Goal: Information Seeking & Learning: Check status

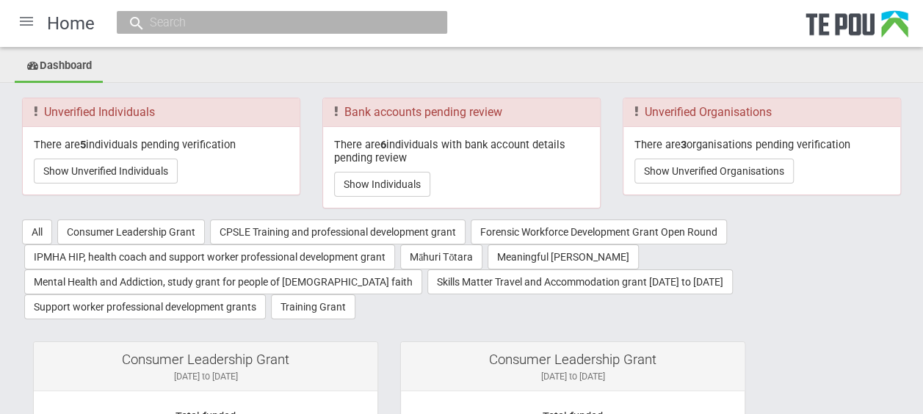
click at [31, 24] on div at bounding box center [26, 21] width 35 height 35
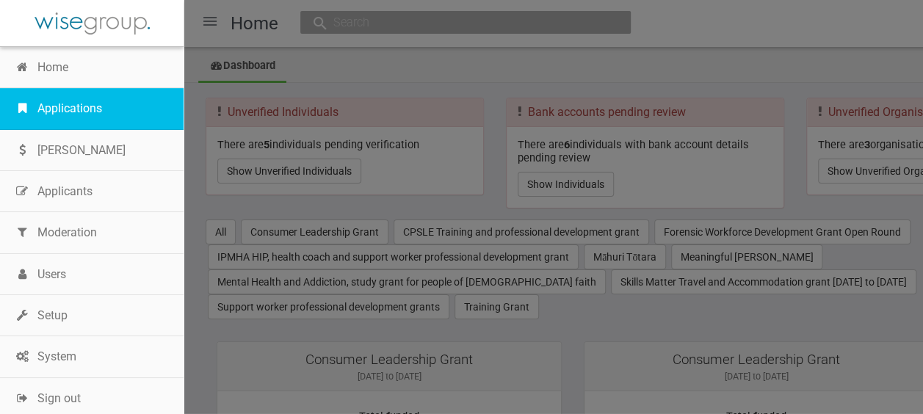
click at [78, 109] on link "Applications" at bounding box center [92, 108] width 184 height 41
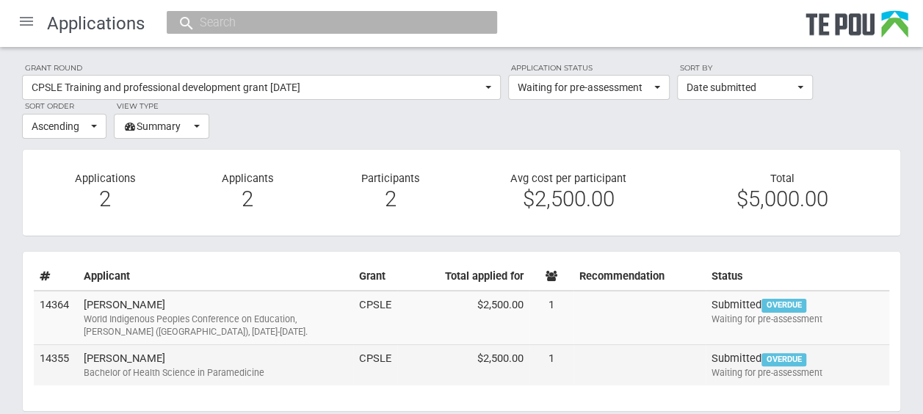
click at [146, 355] on td "[PERSON_NAME] Bachelor of Health Science in Paramedicine" at bounding box center [215, 365] width 275 height 40
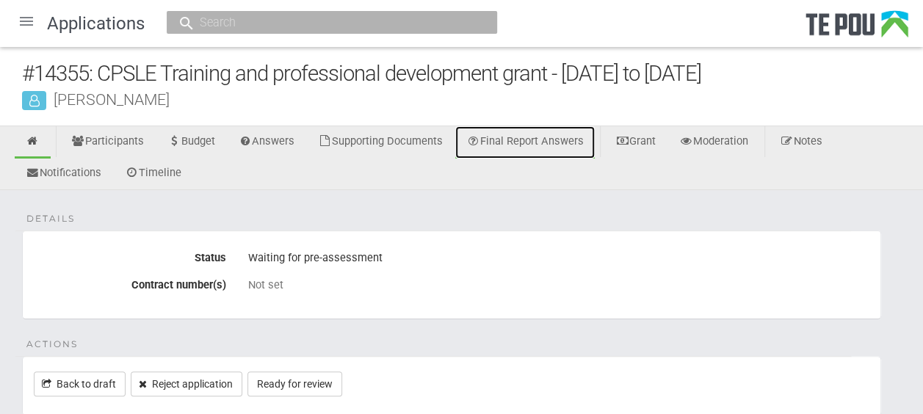
click at [529, 140] on link "Final Report Answers" at bounding box center [524, 142] width 139 height 32
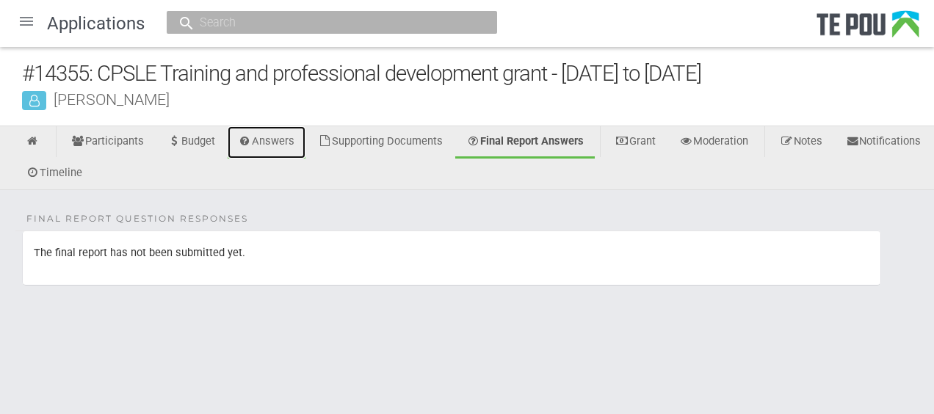
click at [291, 138] on link "Answers" at bounding box center [267, 142] width 79 height 32
click at [26, 23] on div at bounding box center [26, 21] width 35 height 35
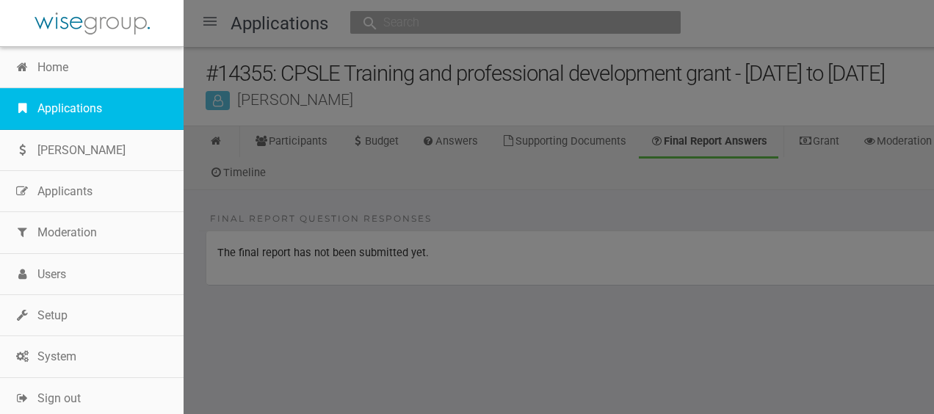
click at [65, 97] on link "Applications" at bounding box center [92, 108] width 184 height 41
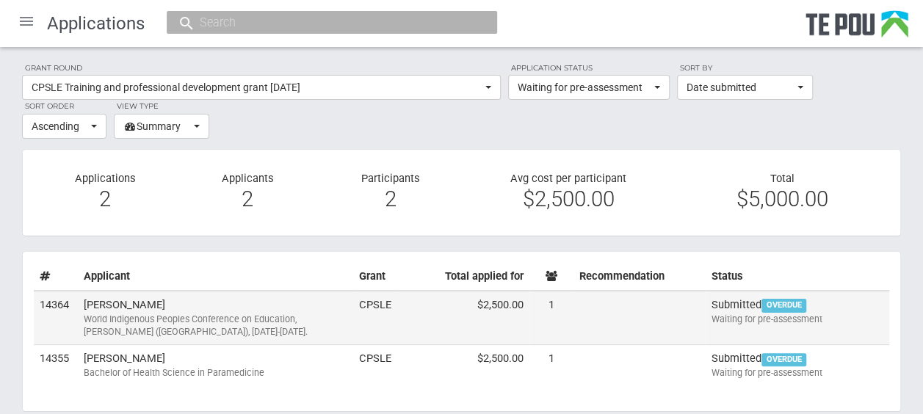
click at [211, 308] on td "Julia Rahui World Indigenous Peoples Conference on Education, Tāmaki Makaurau (…" at bounding box center [215, 318] width 275 height 54
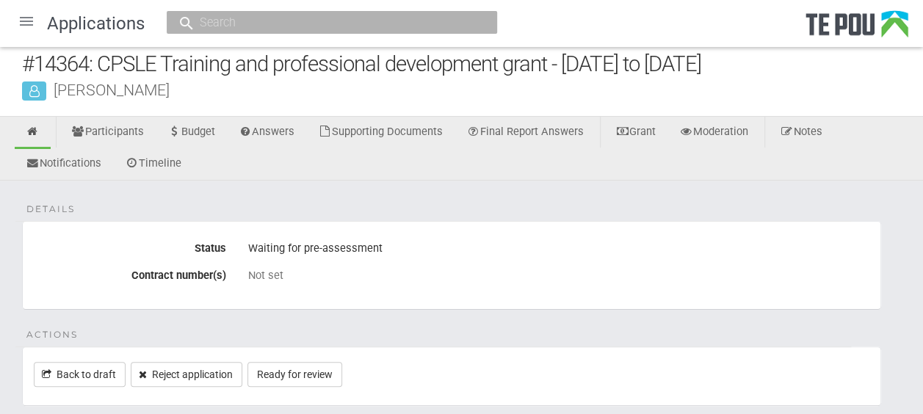
scroll to position [1, 0]
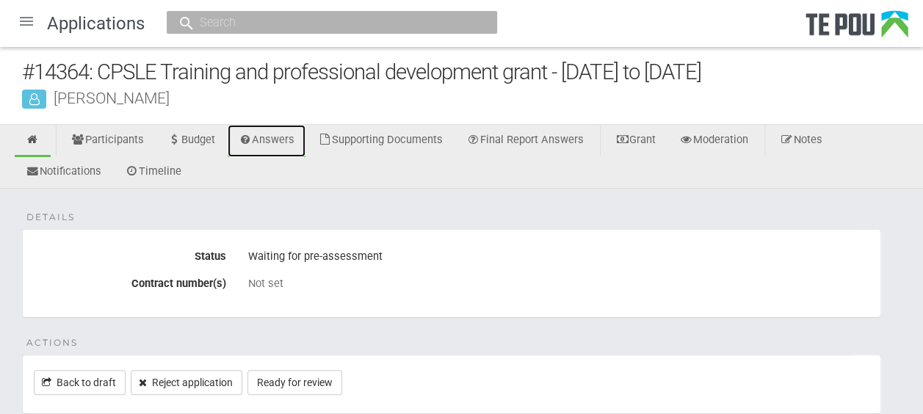
click at [263, 139] on link "Answers" at bounding box center [267, 141] width 79 height 32
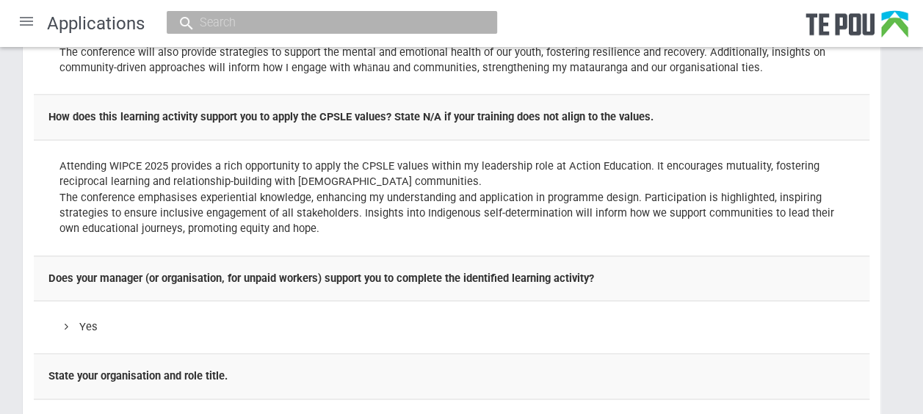
scroll to position [1053, 0]
